Goal: Task Accomplishment & Management: Manage account settings

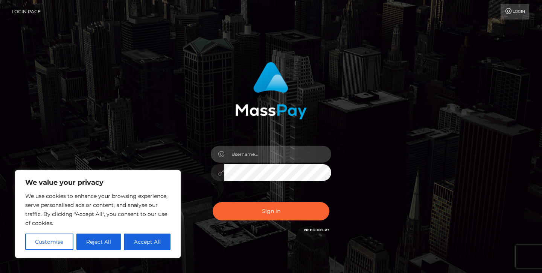
type input "[EMAIL_ADDRESS][DOMAIN_NAME]"
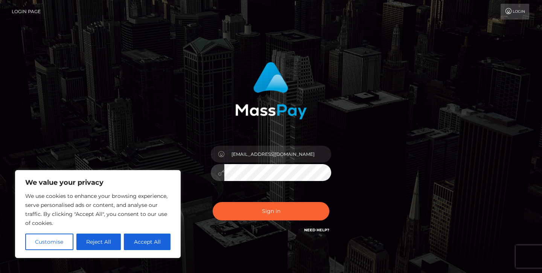
click at [220, 175] on icon at bounding box center [221, 173] width 6 height 6
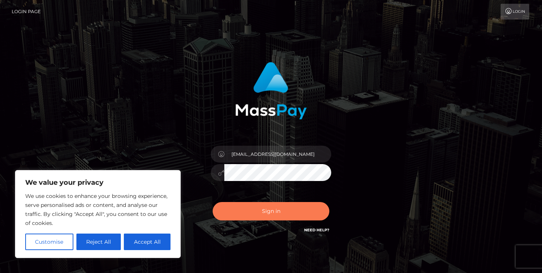
click at [273, 212] on button "Sign in" at bounding box center [271, 211] width 117 height 18
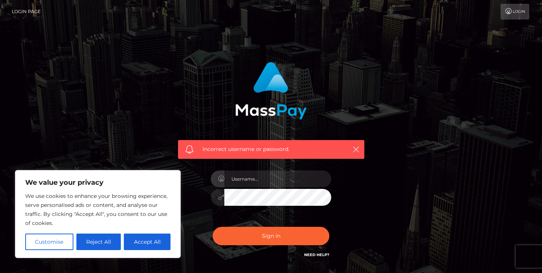
click at [385, 223] on div "Incorrect username or password." at bounding box center [270, 164] width 429 height 216
click at [155, 236] on button "Accept All" at bounding box center [147, 242] width 47 height 17
checkbox input "true"
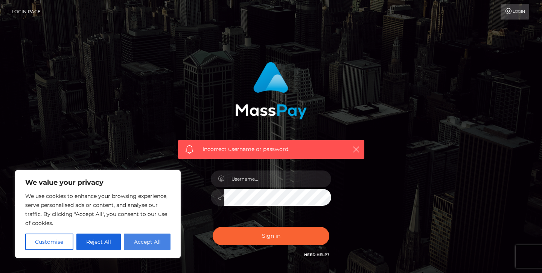
checkbox input "true"
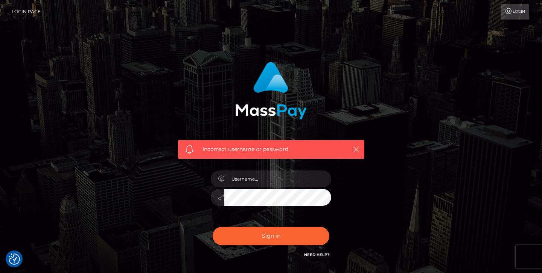
click at [520, 14] on link "Login" at bounding box center [514, 12] width 29 height 16
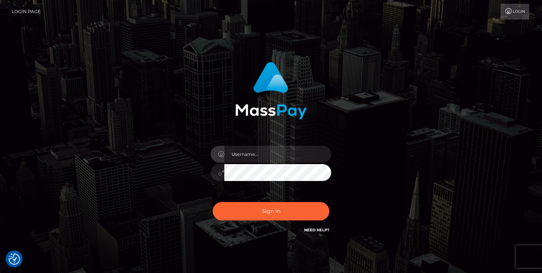
click at [524, 13] on link "Login" at bounding box center [514, 12] width 29 height 16
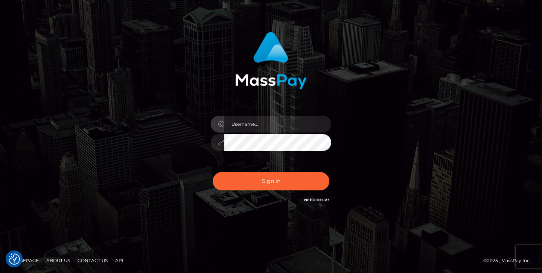
scroll to position [30, 0]
click at [407, 120] on div "Sign in" at bounding box center [270, 121] width 429 height 191
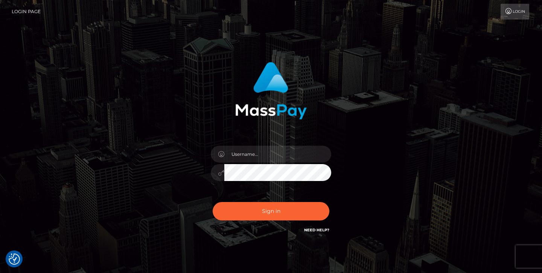
scroll to position [0, 0]
click at [22, 8] on link "Login Page" at bounding box center [26, 12] width 29 height 16
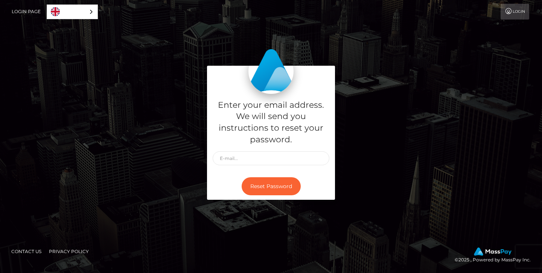
click at [318, 187] on div "Reset Password" at bounding box center [271, 186] width 128 height 27
click at [286, 166] on div "Enter your email address. We will send you instructions to reset your password." at bounding box center [271, 133] width 128 height 79
click at [277, 160] on input "text" at bounding box center [271, 159] width 117 height 14
click at [250, 159] on input "godthegod71@gmail.com" at bounding box center [271, 159] width 117 height 14
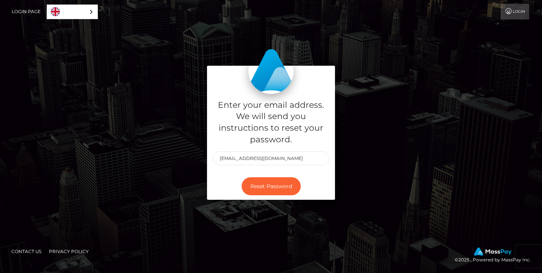
type input "godthegod72@gmail.com"
click at [271, 186] on button "Reset Password" at bounding box center [271, 187] width 59 height 18
click at [246, 158] on input "[EMAIL_ADDRESS][DOMAIN_NAME]" at bounding box center [271, 159] width 117 height 14
type input "[EMAIL_ADDRESS][DOMAIN_NAME]"
click at [272, 186] on button "Reset Password" at bounding box center [271, 187] width 59 height 18
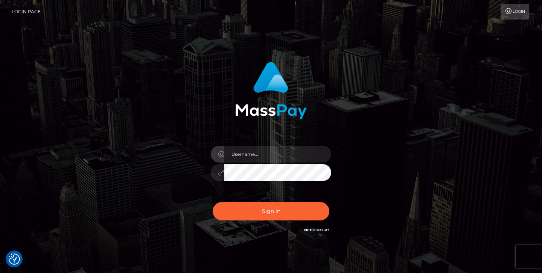
checkbox input "true"
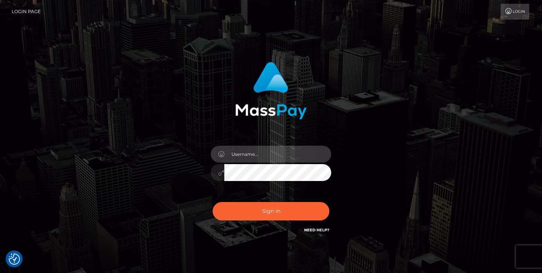
type input "[EMAIL_ADDRESS][DOMAIN_NAME]"
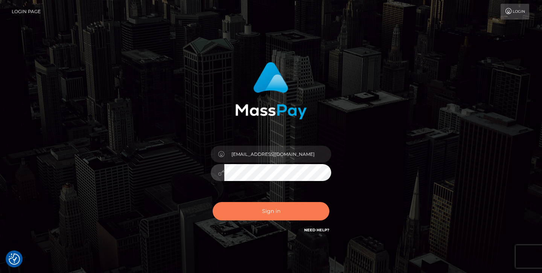
click at [273, 211] on button "Sign in" at bounding box center [271, 211] width 117 height 18
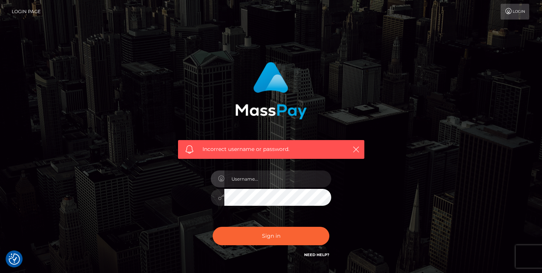
checkbox input "true"
click at [373, 211] on div "Incorrect username or password." at bounding box center [271, 164] width 209 height 216
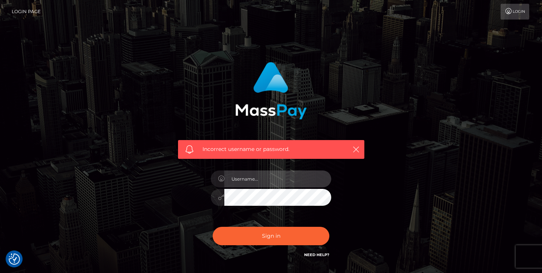
click at [281, 181] on input "text" at bounding box center [277, 179] width 107 height 17
click at [350, 224] on div "Incorrect username or password." at bounding box center [270, 160] width 197 height 209
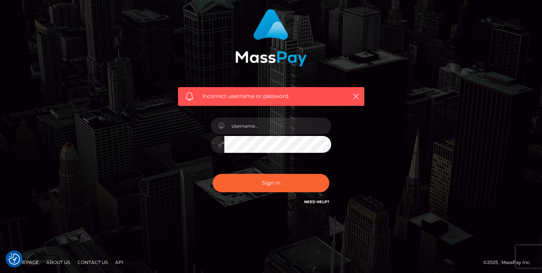
scroll to position [53, 0]
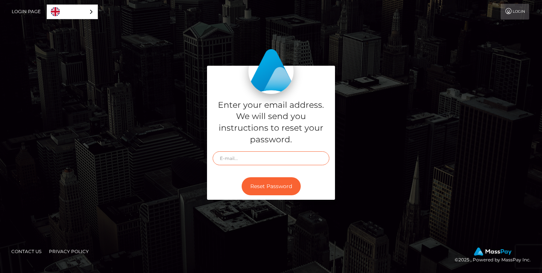
type input "[EMAIL_ADDRESS][DOMAIN_NAME]"
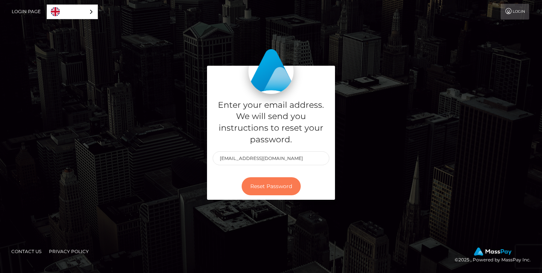
click at [282, 184] on button "Reset Password" at bounding box center [271, 187] width 59 height 18
